Goal: Information Seeking & Learning: Learn about a topic

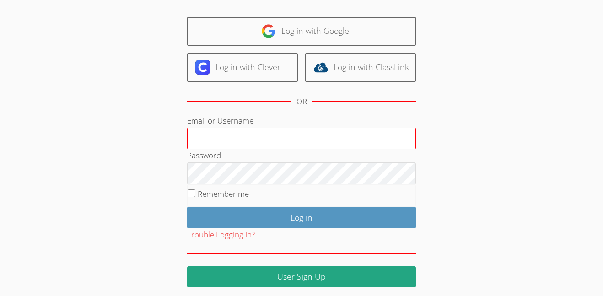
scroll to position [61, 0]
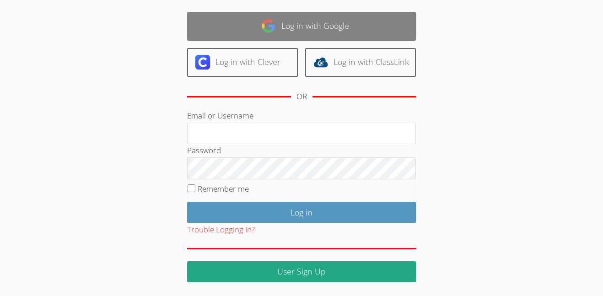
click at [248, 18] on link "Log in with Google" at bounding box center [301, 26] width 229 height 29
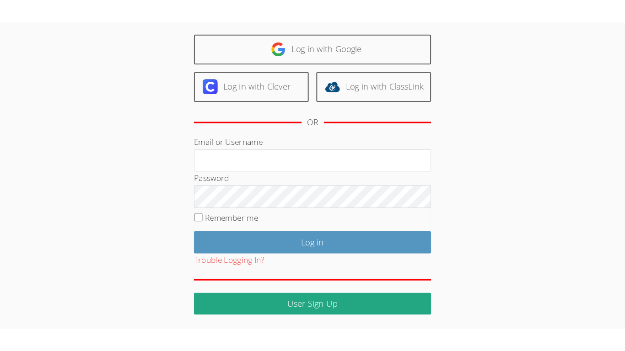
scroll to position [6, 0]
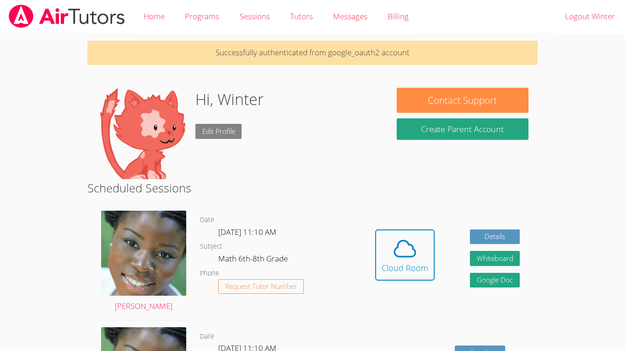
click at [213, 125] on link "Edit Profile" at bounding box center [218, 131] width 47 height 15
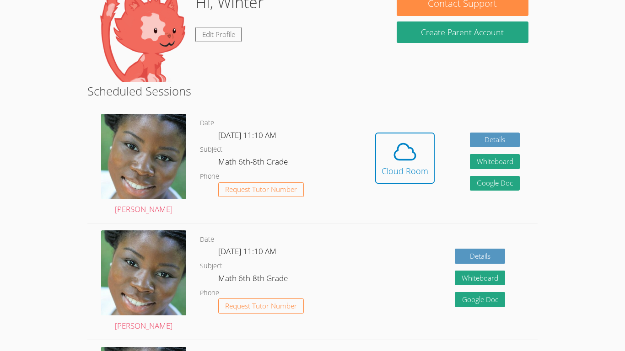
scroll to position [98, 0]
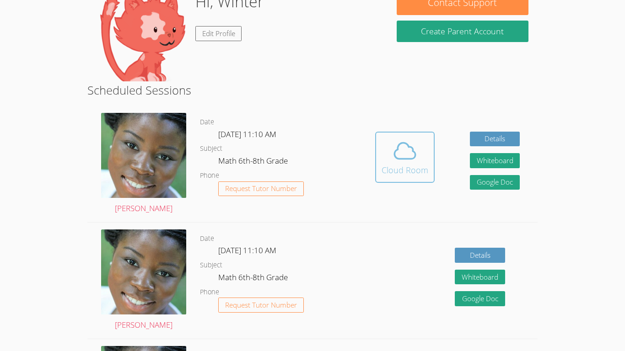
click at [426, 147] on span at bounding box center [405, 151] width 47 height 26
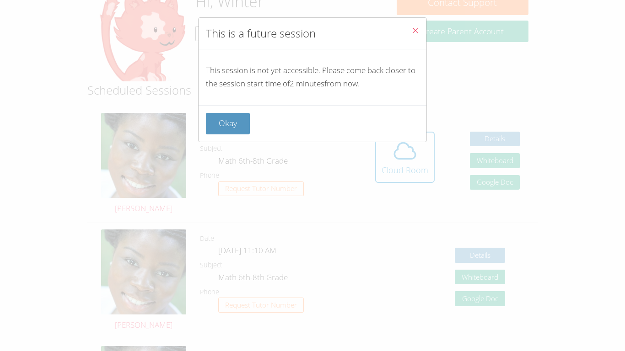
click at [419, 27] on icon "Close" at bounding box center [415, 31] width 8 height 8
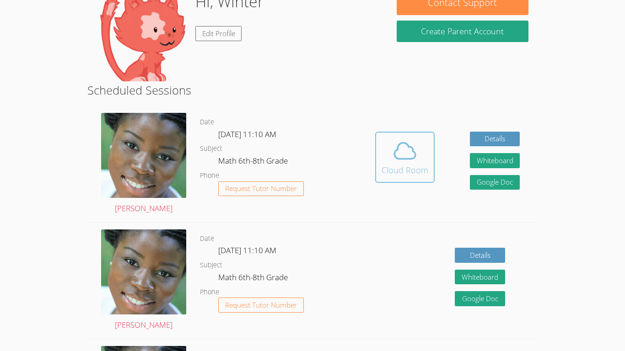
click at [391, 146] on span at bounding box center [405, 151] width 47 height 26
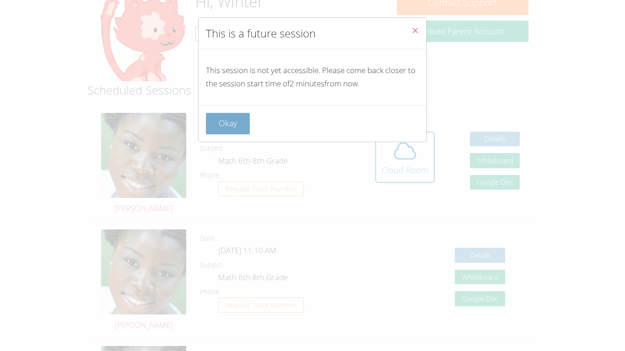
click at [235, 129] on button "Okay" at bounding box center [228, 124] width 44 height 22
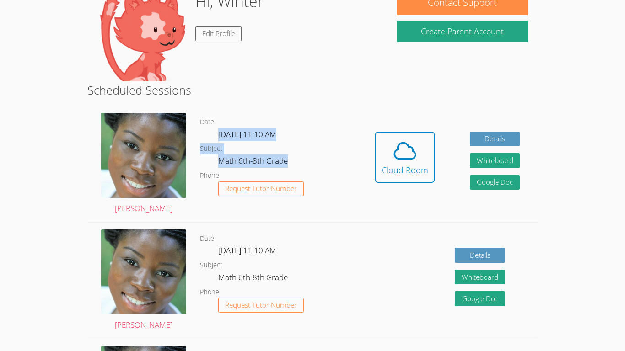
drag, startPoint x: 219, startPoint y: 136, endPoint x: 290, endPoint y: 162, distance: 75.6
click at [290, 162] on dl "Date Thu Sep 4, 11:10 AM Subject Math 6th-8th Grade Phone Request Tutor Number" at bounding box center [278, 164] width 157 height 95
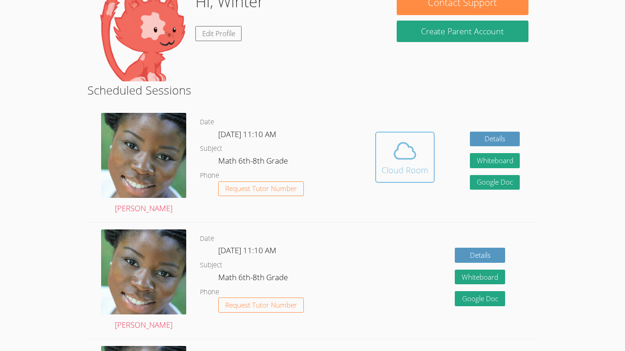
click at [431, 175] on button "Cloud Room" at bounding box center [404, 157] width 59 height 51
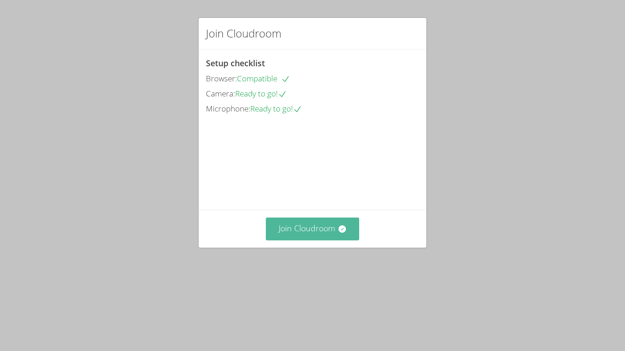
click at [323, 240] on button "Join Cloudroom" at bounding box center [313, 229] width 94 height 22
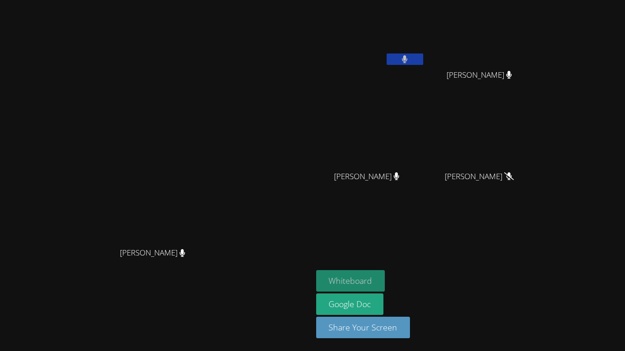
click at [385, 285] on button "Whiteboard" at bounding box center [350, 281] width 69 height 22
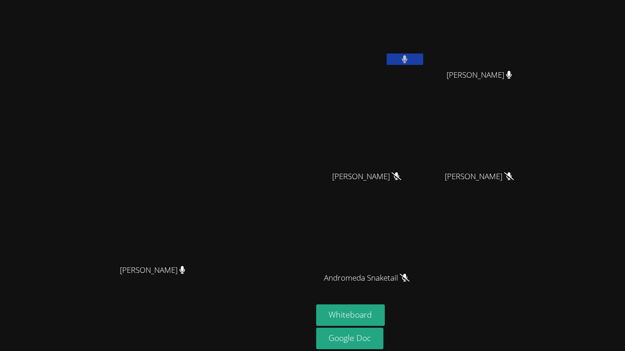
click at [425, 60] on video at bounding box center [370, 34] width 109 height 61
click at [423, 61] on button at bounding box center [405, 59] width 37 height 11
click at [416, 128] on video at bounding box center [370, 135] width 109 height 61
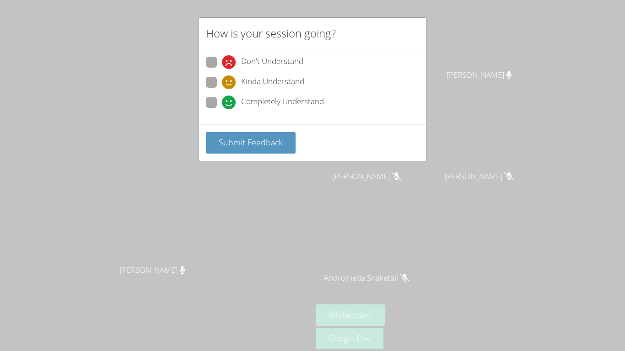
click at [208, 96] on div "Don't Understand Kinda Understand Completely Understand" at bounding box center [312, 85] width 213 height 57
click at [222, 109] on span at bounding box center [222, 109] width 0 height 0
click at [222, 102] on input "Completely Understand" at bounding box center [226, 101] width 8 height 8
radio input "true"
click at [244, 152] on button "Submit Feedback" at bounding box center [251, 143] width 90 height 22
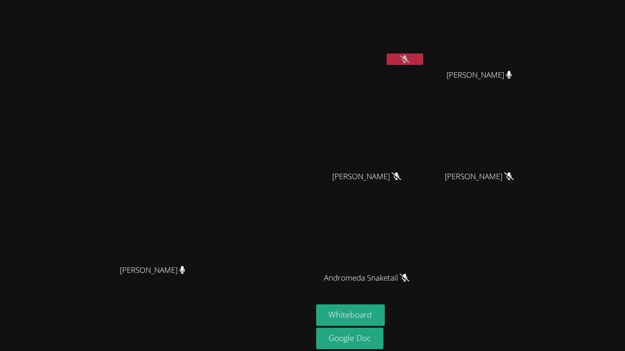
click at [225, 149] on video at bounding box center [155, 175] width 137 height 172
